Goal: Information Seeking & Learning: Learn about a topic

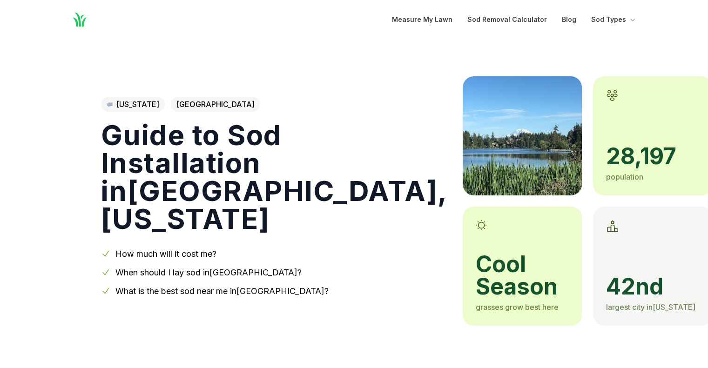
click at [191, 270] on link "When should I lay sod in [GEOGRAPHIC_DATA] ?" at bounding box center [208, 272] width 186 height 10
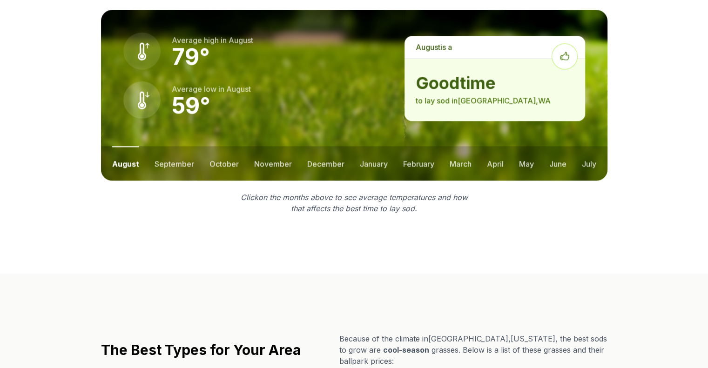
scroll to position [1317, 0]
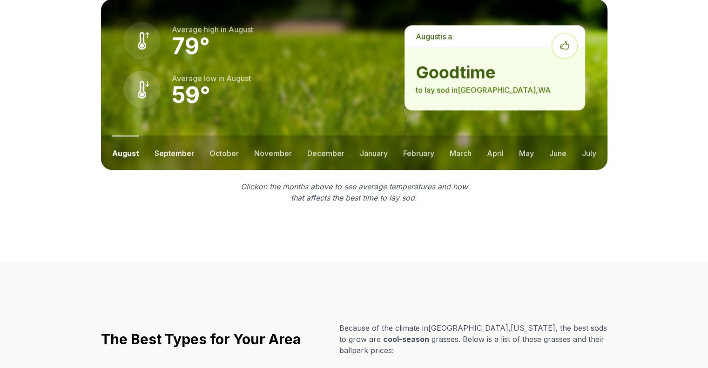
click at [174, 135] on button "september" at bounding box center [174, 152] width 40 height 34
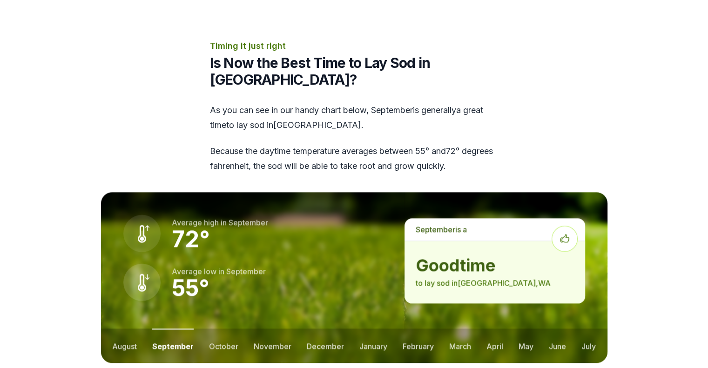
scroll to position [1126, 0]
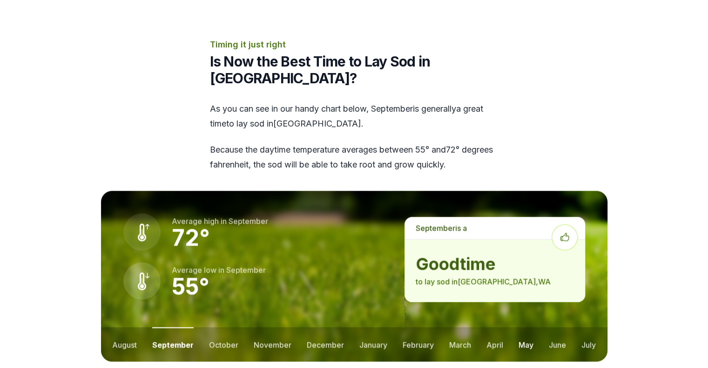
click at [527, 327] on button "may" at bounding box center [525, 344] width 15 height 34
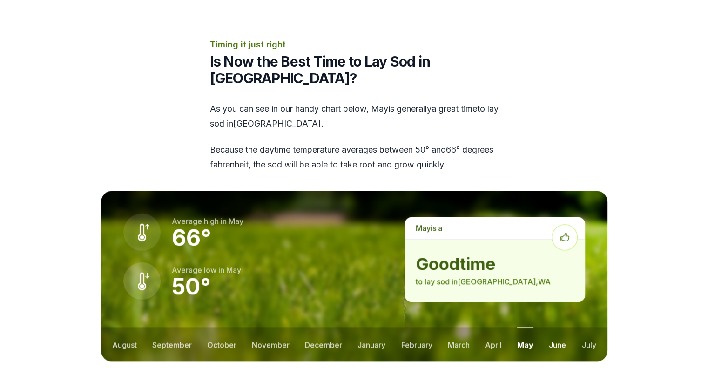
click at [561, 327] on button "june" at bounding box center [556, 344] width 17 height 34
click at [494, 327] on button "april" at bounding box center [493, 344] width 17 height 34
click at [417, 327] on button "february" at bounding box center [416, 344] width 31 height 34
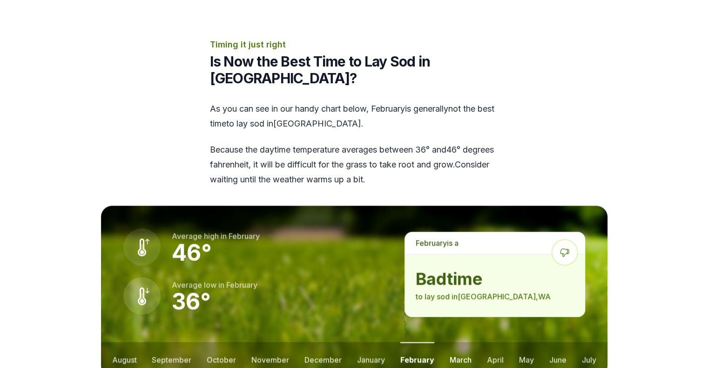
click at [456, 342] on button "march" at bounding box center [460, 359] width 22 height 34
click at [496, 342] on button "april" at bounding box center [495, 359] width 17 height 34
